Goal: Task Accomplishment & Management: Manage account settings

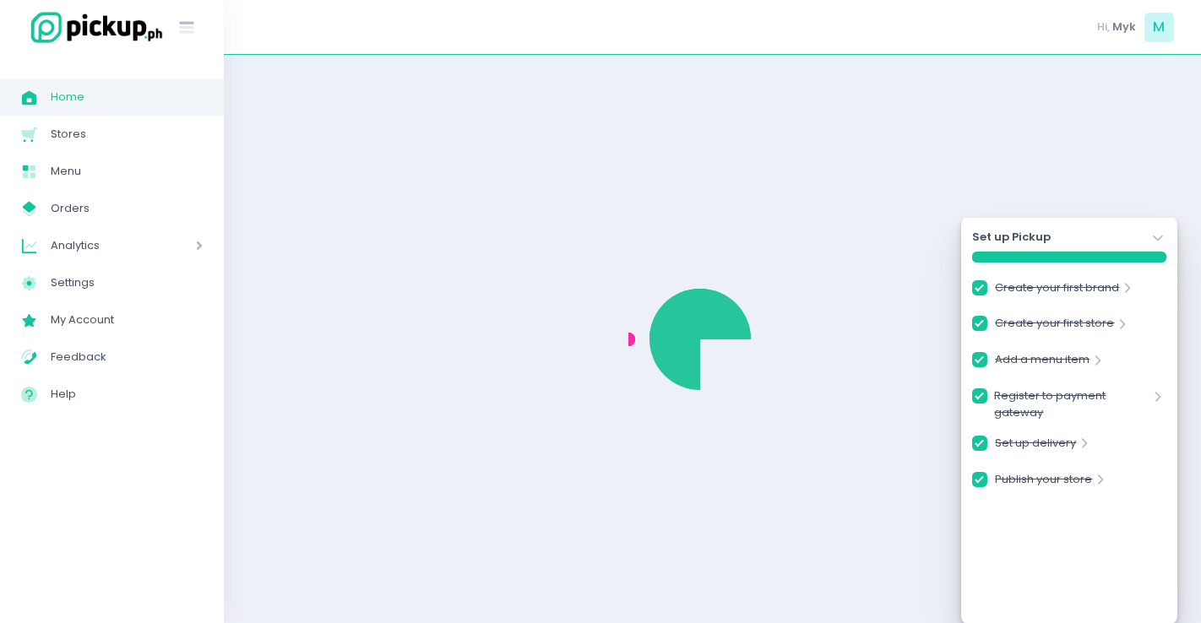
checkbox input "true"
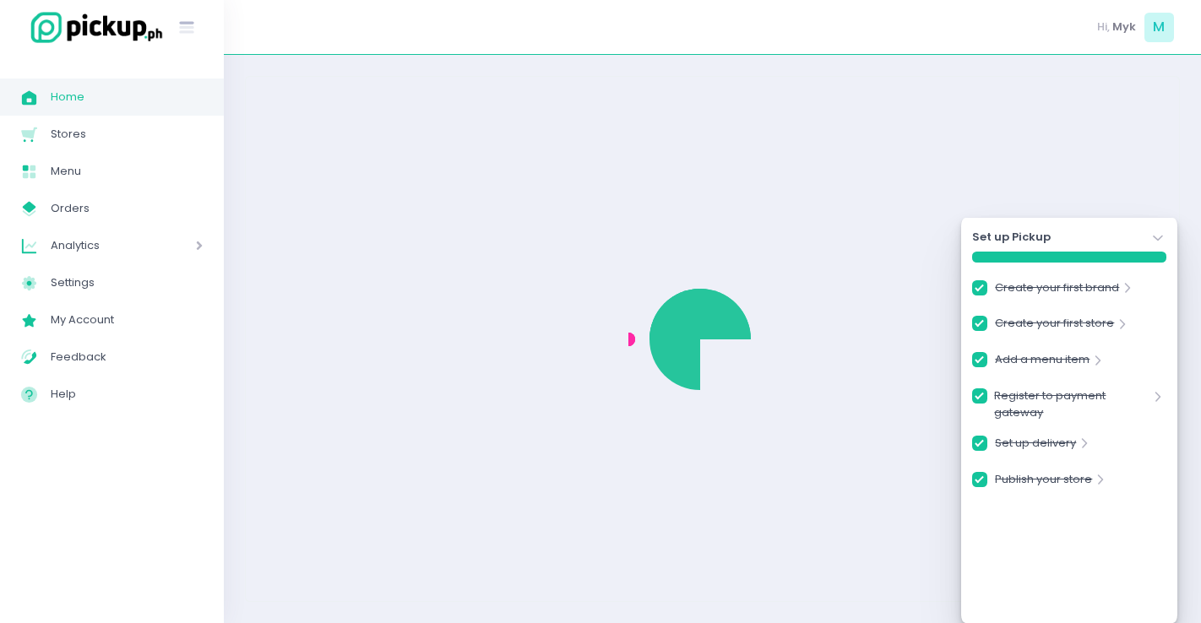
checkbox input "true"
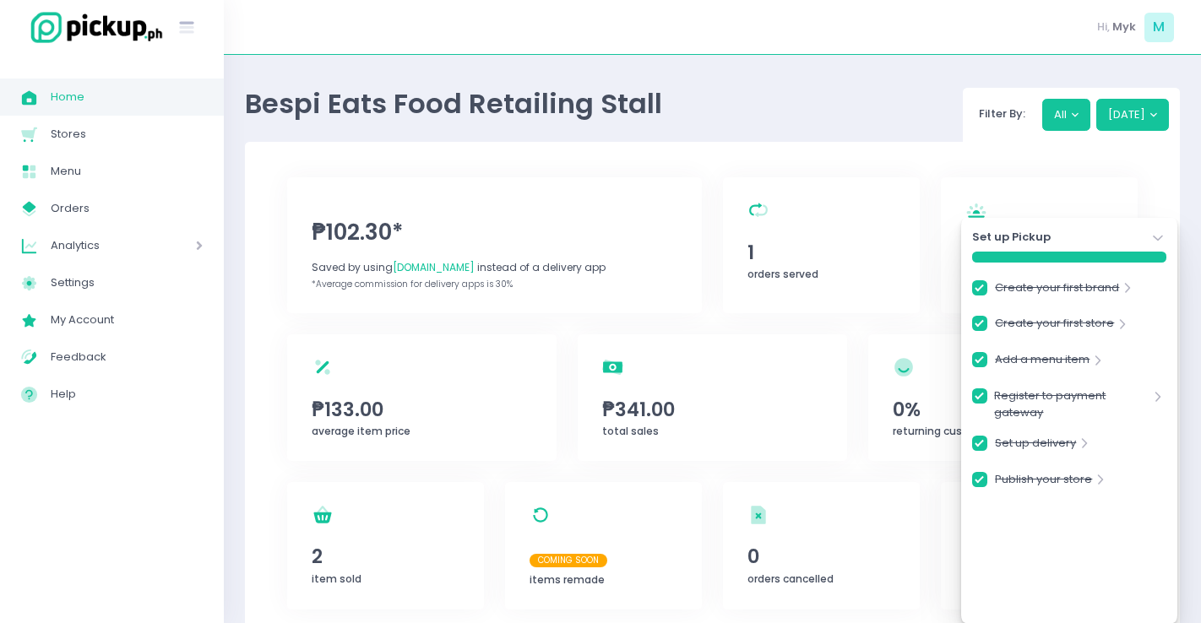
checkbox input "true"
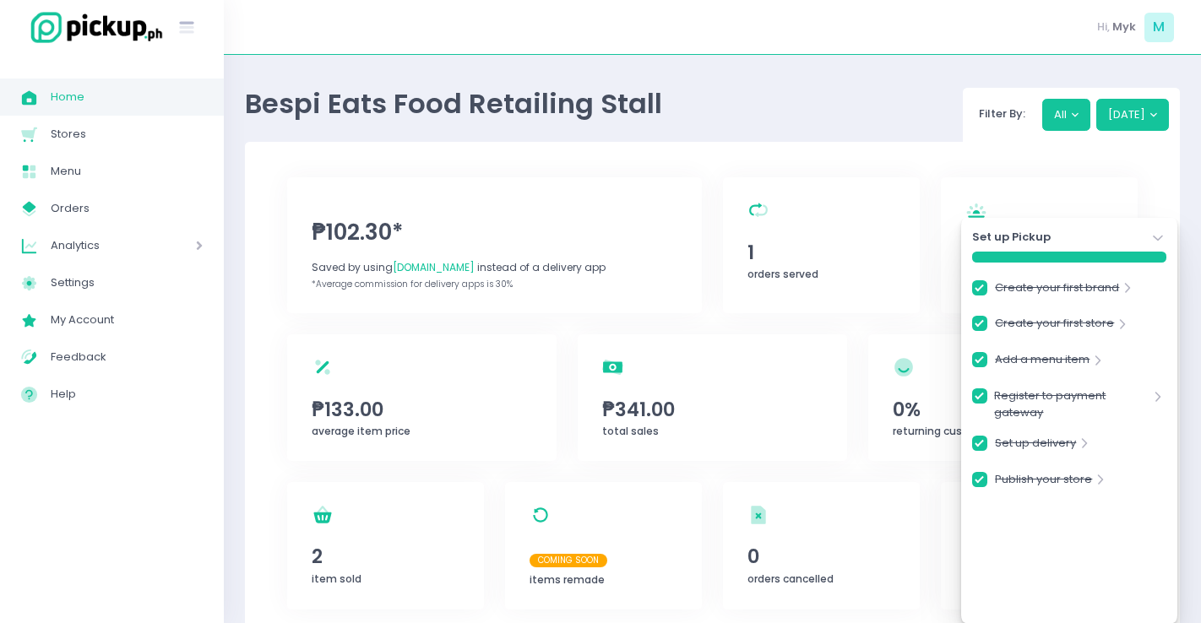
checkbox input "true"
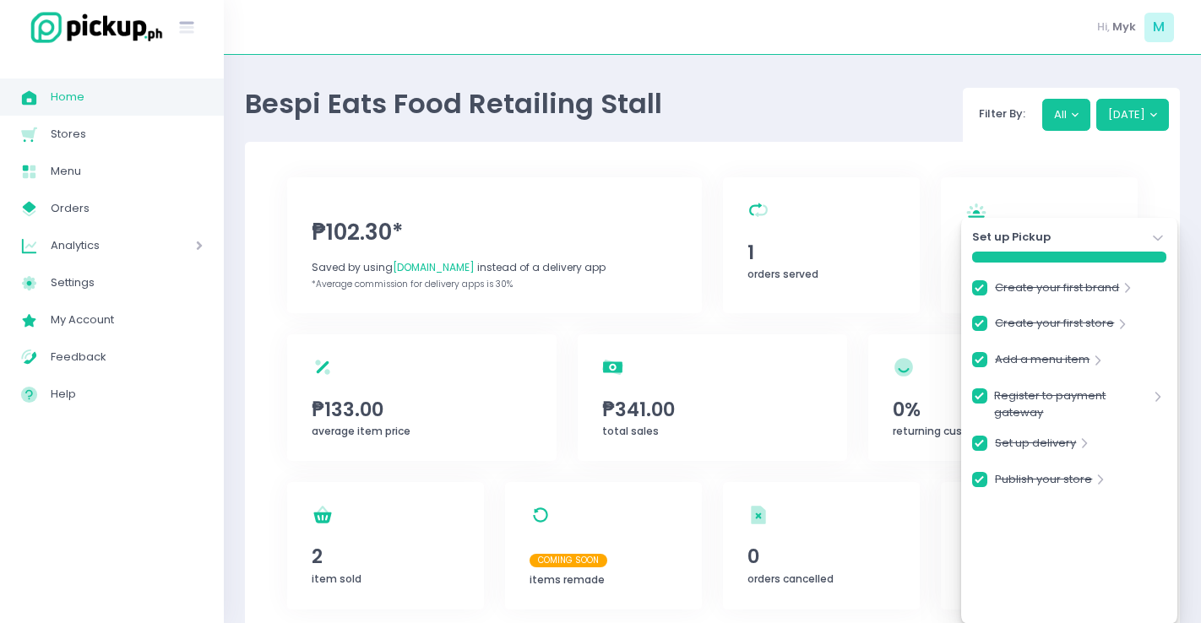
checkbox input "true"
